Goal: Ask a question: Seek information or help from site administrators or community

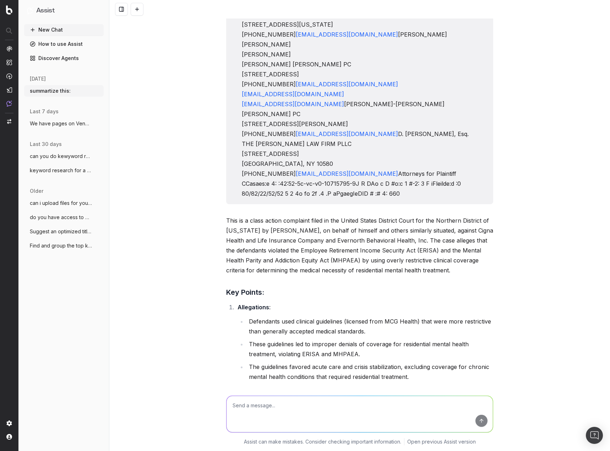
scroll to position [16971, 0]
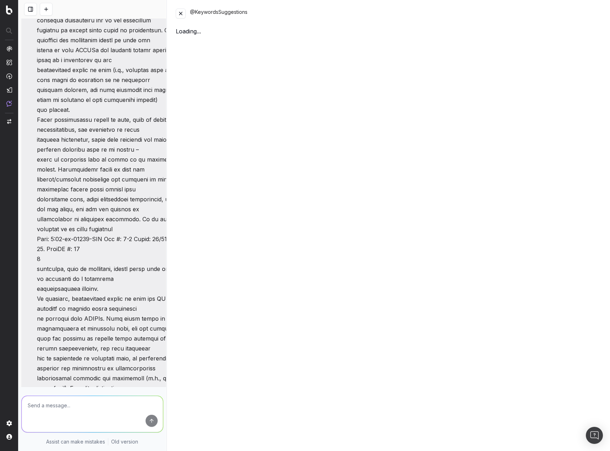
scroll to position [17349, 0]
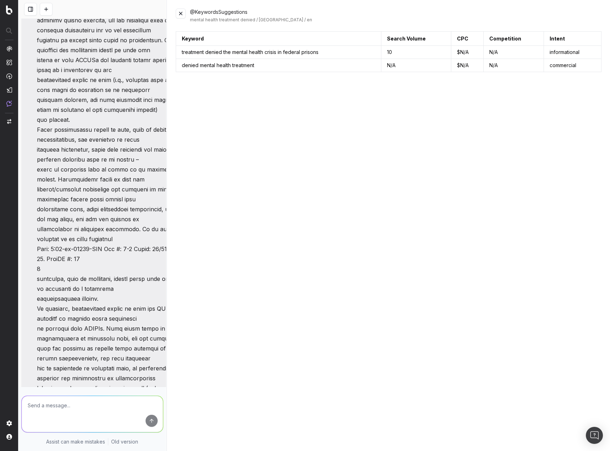
click at [183, 12] on button at bounding box center [181, 14] width 10 height 10
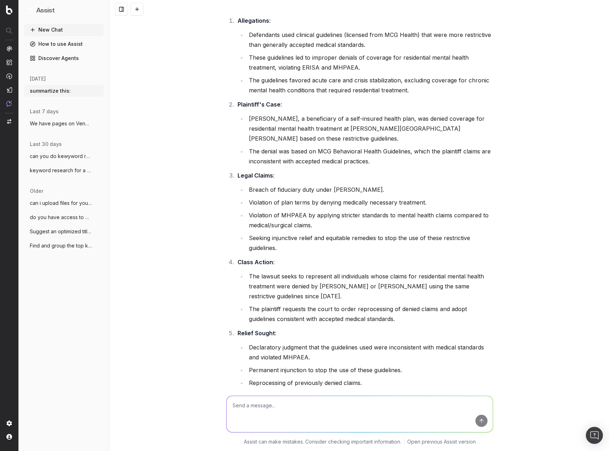
scroll to position [17077, 0]
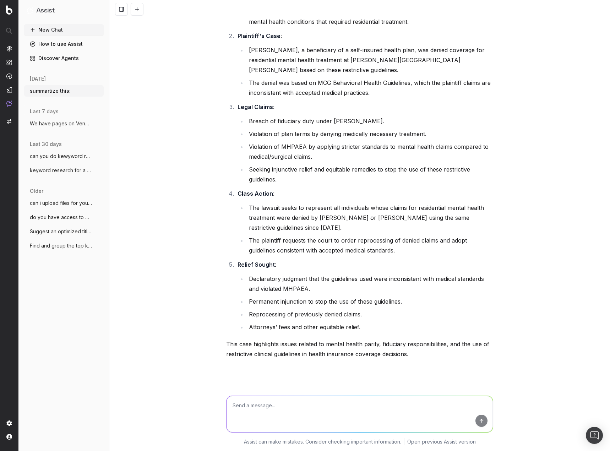
click at [248, 408] on textarea at bounding box center [360, 414] width 266 height 36
paste textarea "inpatient mental health insurance coverage"
type textarea "try: inpatient mental health insurance coverage"
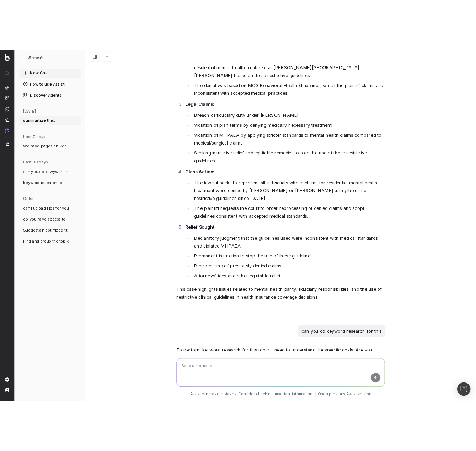
scroll to position [17188, 0]
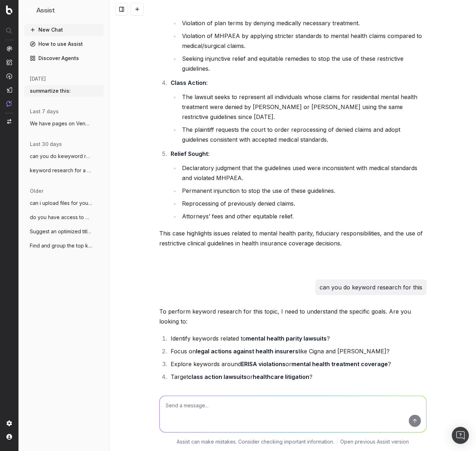
click at [210, 412] on textarea at bounding box center [293, 414] width 266 height 36
paste textarea "behavioral health inpatient best inpatient mental health facilities does health…"
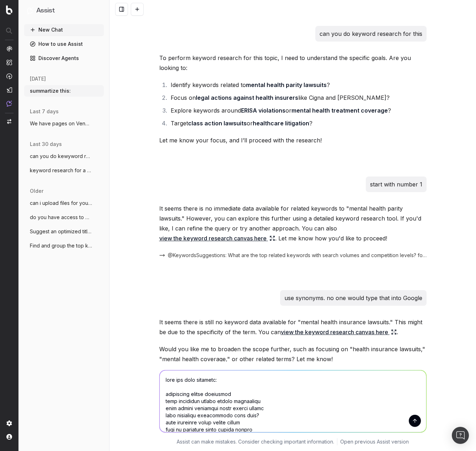
type textarea "here are some keywords: behavioral health inpatient best inpatient mental healt…"
click at [415, 415] on button "submit" at bounding box center [415, 421] width 12 height 12
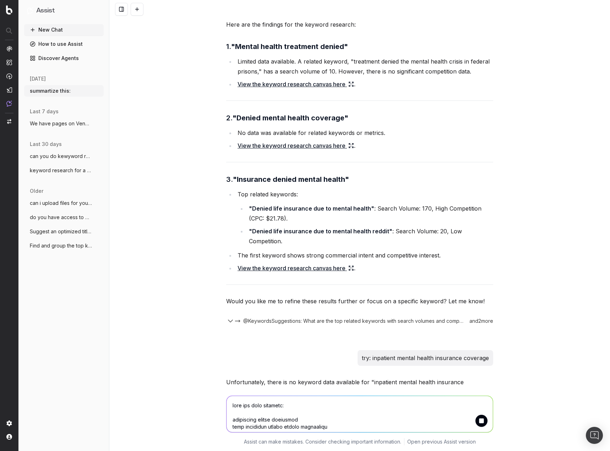
scroll to position [17912, 0]
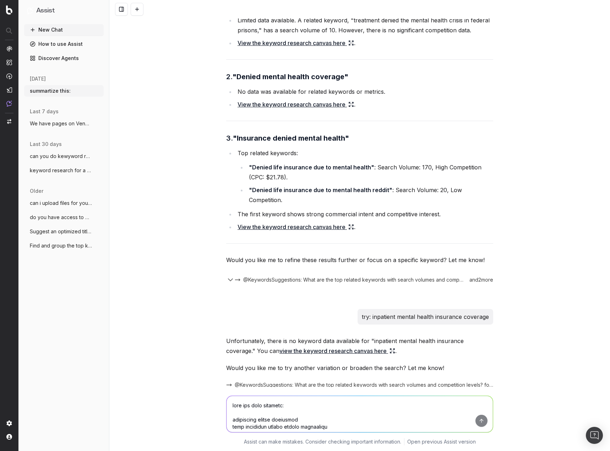
click at [355, 402] on textarea at bounding box center [360, 414] width 266 height 36
type textarea "analyze them further"
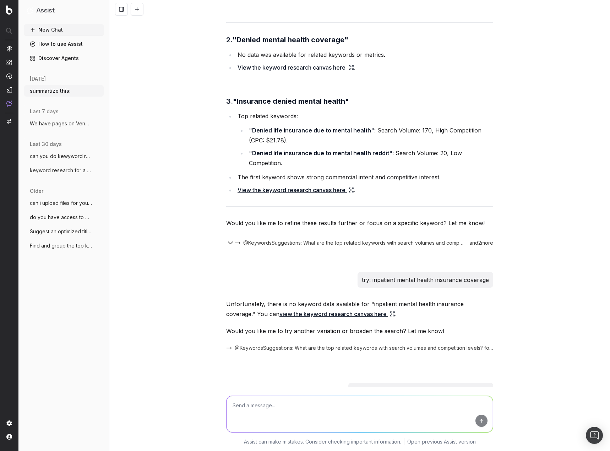
scroll to position [18059, 0]
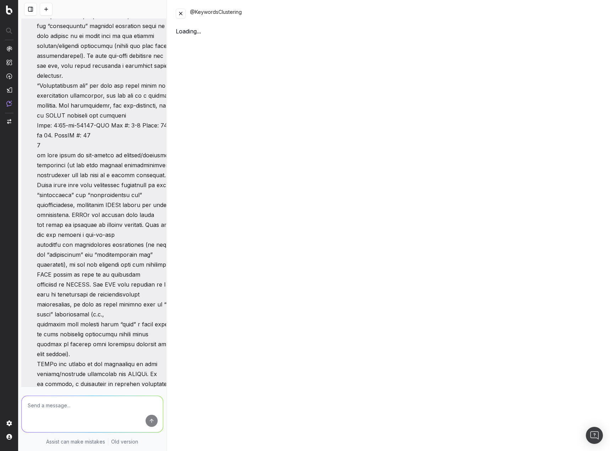
scroll to position [18666, 0]
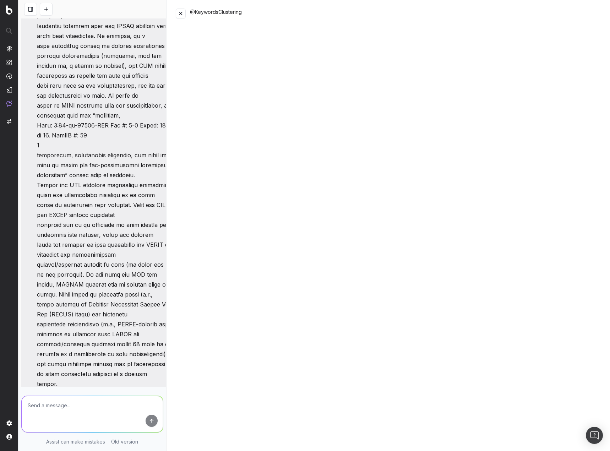
click at [182, 14] on button at bounding box center [181, 14] width 10 height 10
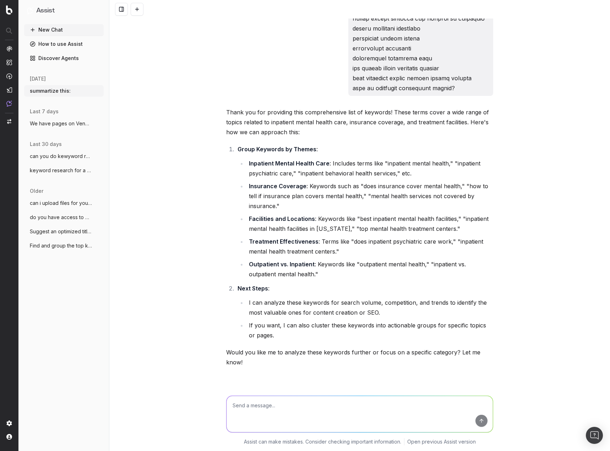
scroll to position [18059, 0]
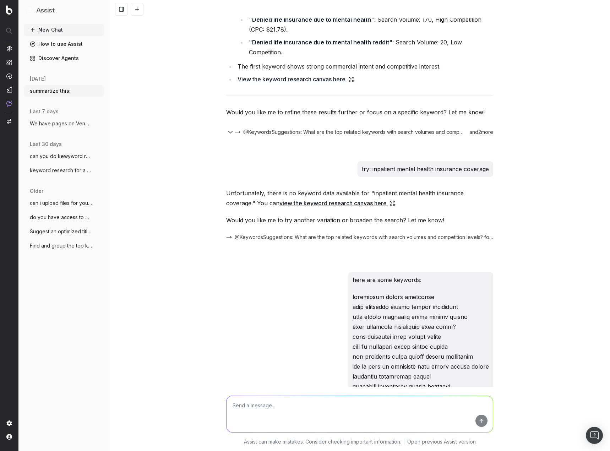
click at [348, 413] on textarea at bounding box center [360, 414] width 266 height 36
click at [358, 420] on textarea "i started this chat with a document. we are going to write a page that seeks to…" at bounding box center [360, 414] width 266 height 36
click at [452, 406] on textarea "i started this chat with a document. we are going to write a page that seeks to…" at bounding box center [360, 414] width 266 height 36
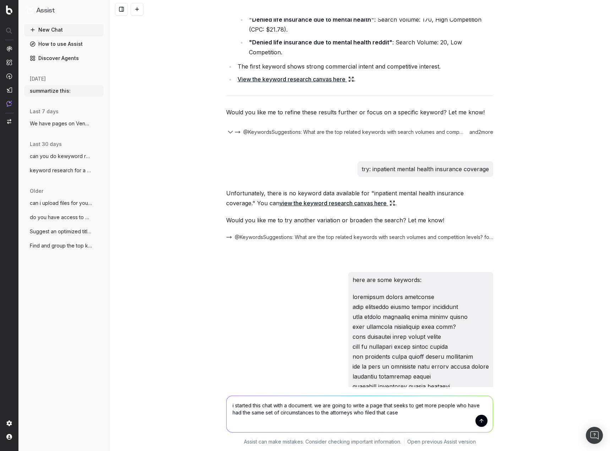
type textarea "i started this chat with a document. we are going to write a page that seeks to…"
click at [481, 420] on button "submit" at bounding box center [482, 421] width 12 height 12
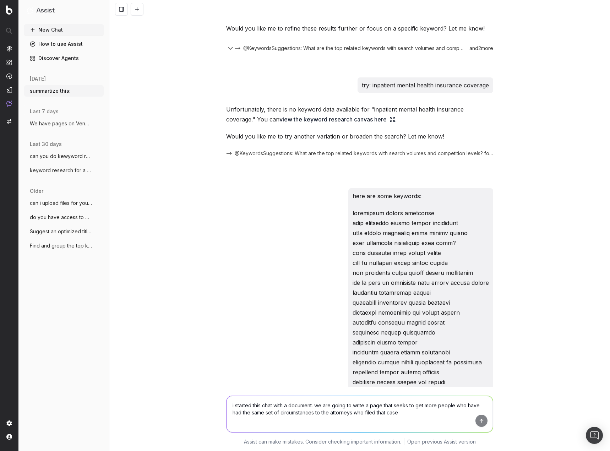
scroll to position [18144, 0]
click at [363, 412] on textarea "i started this chat with a document. we are going to write a page that seeks to…" at bounding box center [360, 414] width 266 height 36
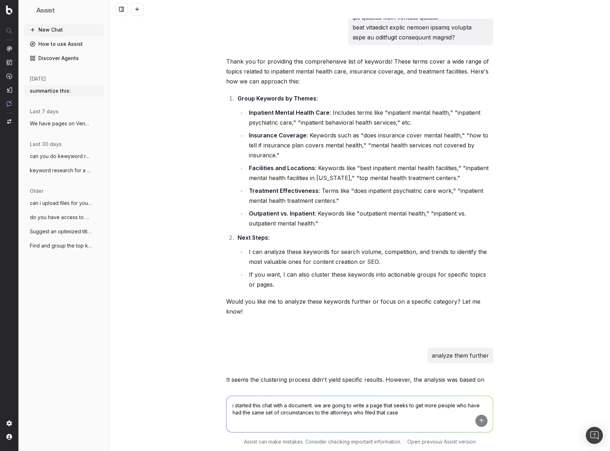
scroll to position [18783, 0]
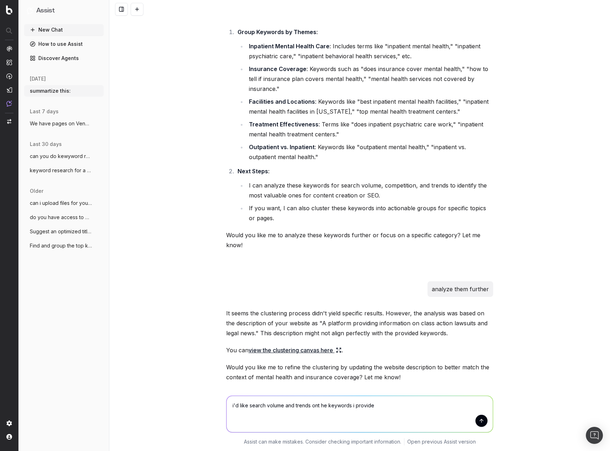
type textarea "i'd like search volume and trends ont he keywords i provided"
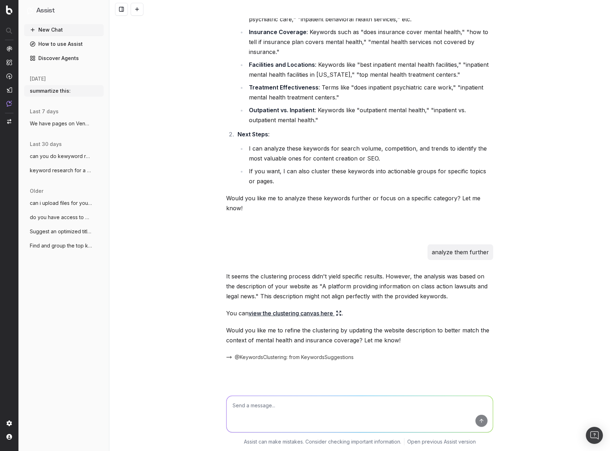
scroll to position [20023, 0]
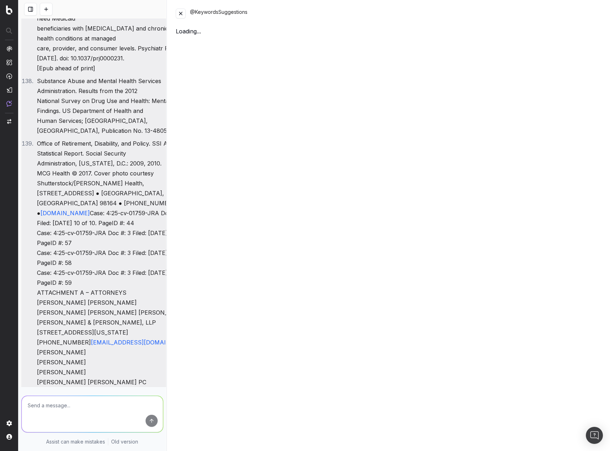
scroll to position [21507, 0]
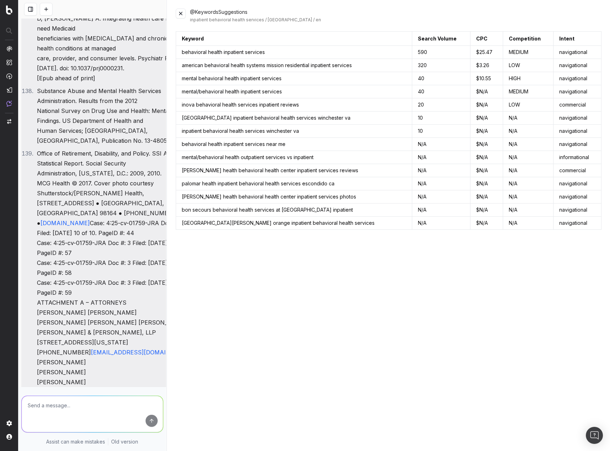
click at [182, 12] on button at bounding box center [181, 14] width 10 height 10
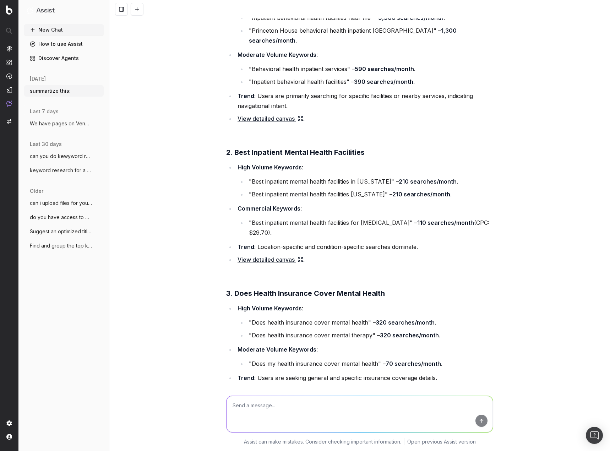
click at [260, 410] on textarea at bounding box center [360, 414] width 266 height 36
type textarea "can i upload a csv"
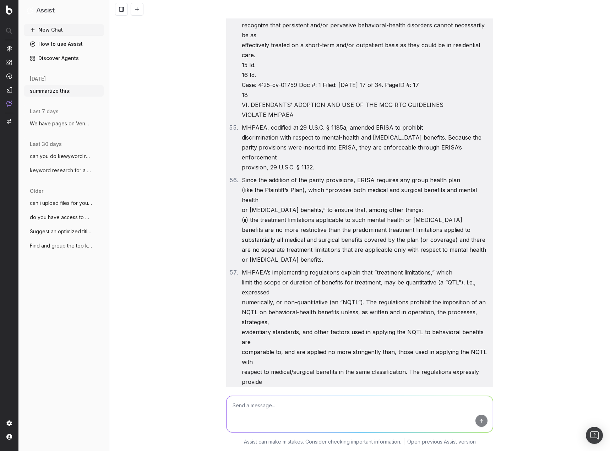
scroll to position [6628, 0]
